Goal: Information Seeking & Learning: Understand process/instructions

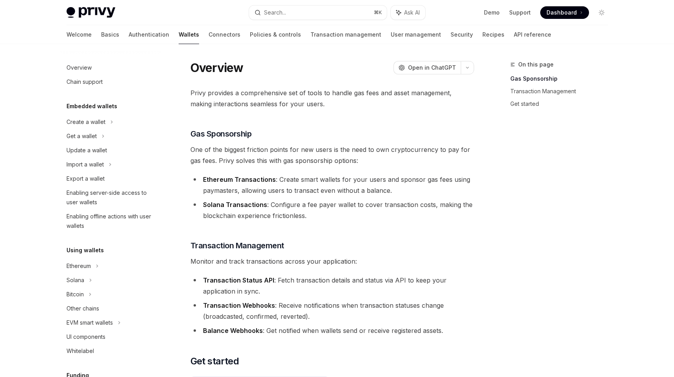
click at [285, 157] on span "One of the biggest friction points for new users is the need to own cryptocurre…" at bounding box center [333, 155] width 284 height 22
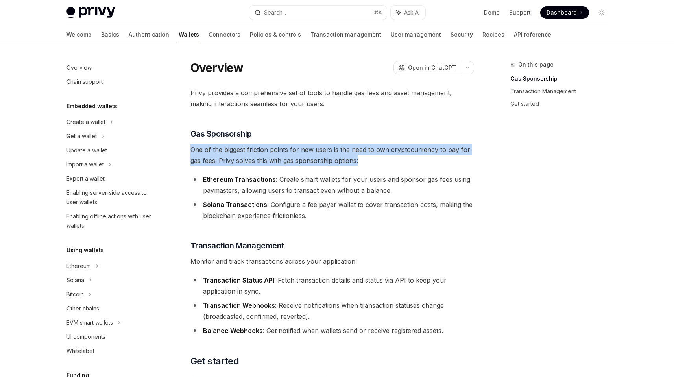
click at [285, 157] on span "One of the biggest friction points for new users is the need to own cryptocurre…" at bounding box center [333, 155] width 284 height 22
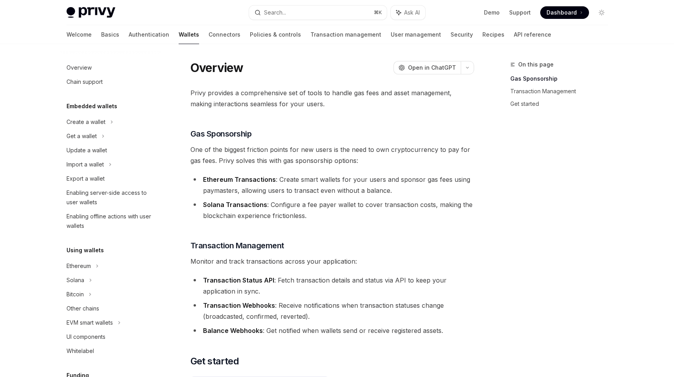
click at [249, 192] on li "Ethereum Transactions : Create smart wallets for your users and sponsor gas fee…" at bounding box center [333, 185] width 284 height 22
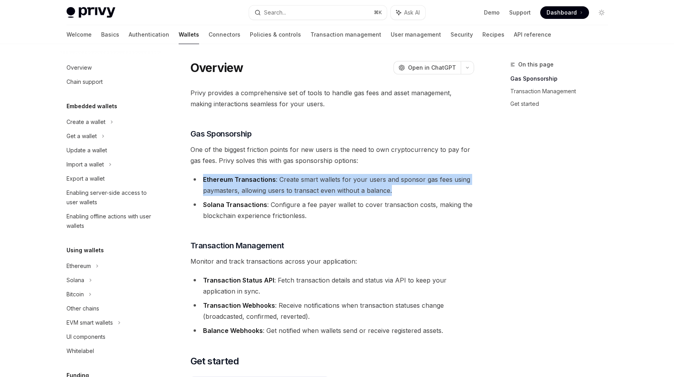
click at [249, 192] on li "Ethereum Transactions : Create smart wallets for your users and sponsor gas fee…" at bounding box center [333, 185] width 284 height 22
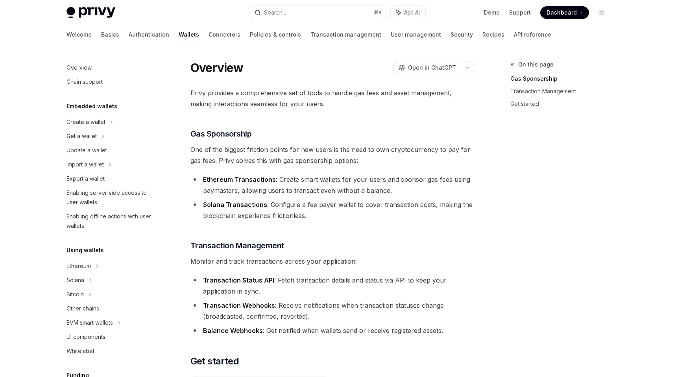
click at [245, 201] on strong "Solana Transactions" at bounding box center [235, 205] width 64 height 8
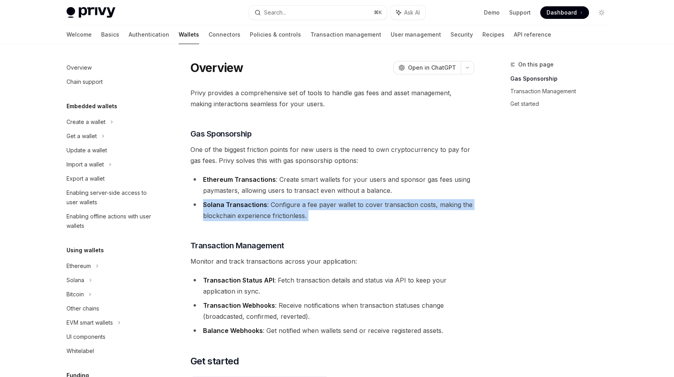
click at [245, 201] on strong "Solana Transactions" at bounding box center [235, 205] width 64 height 8
